Goal: Information Seeking & Learning: Learn about a topic

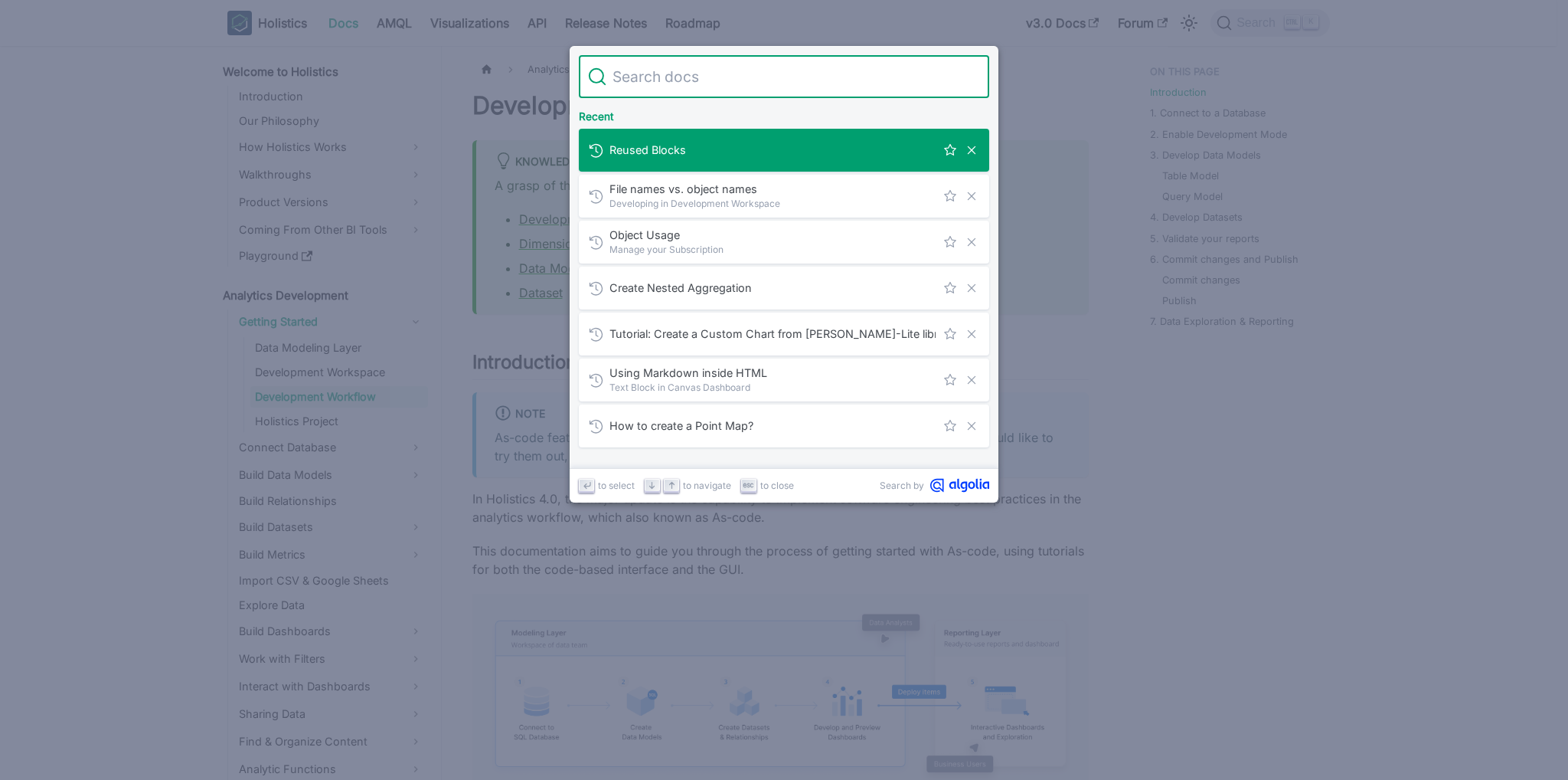
click at [765, 137] on div "Reused Blocks" at bounding box center [788, 150] width 401 height 43
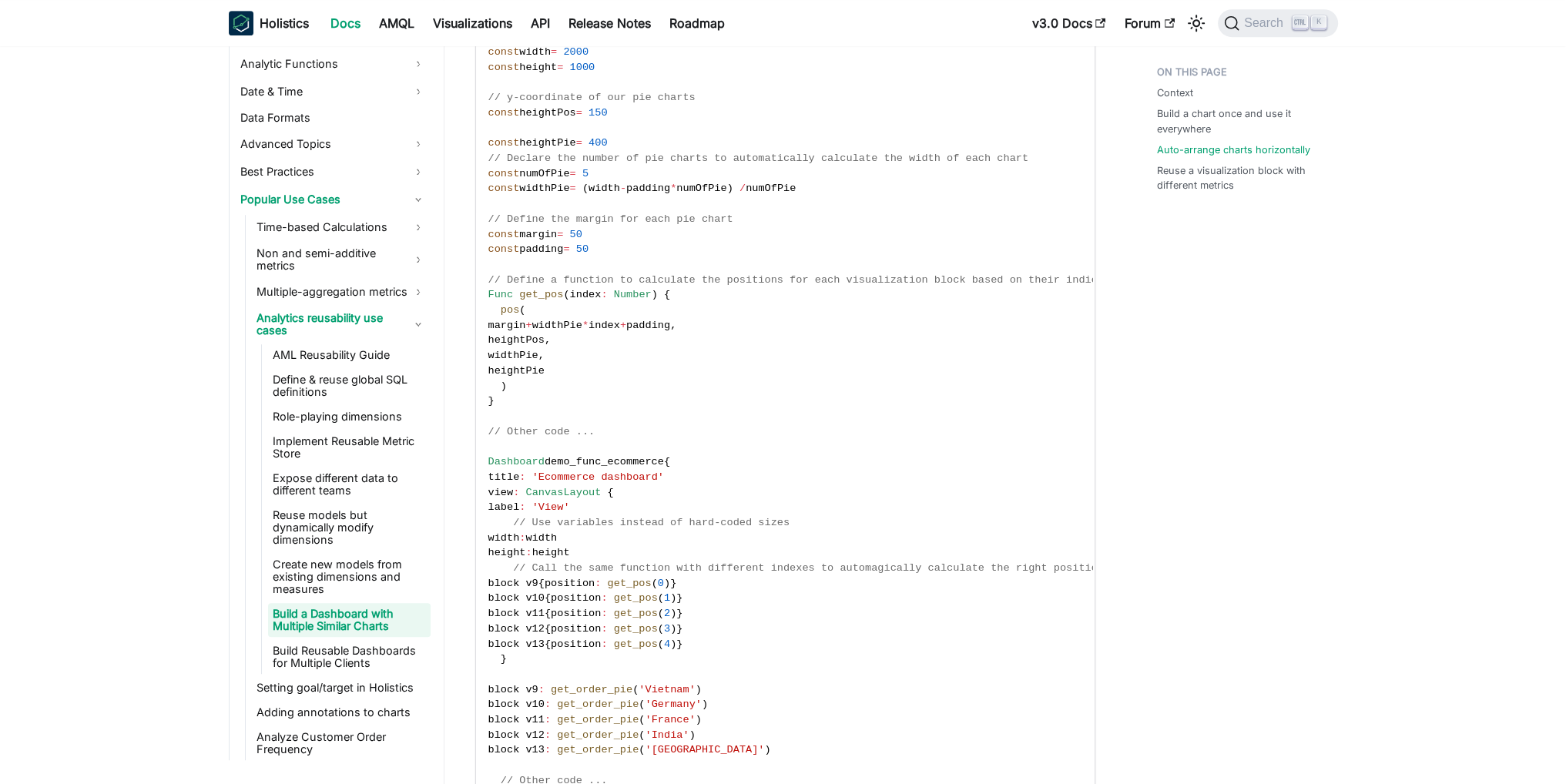
scroll to position [1848, 0]
